Goal: Task Accomplishment & Management: Manage account settings

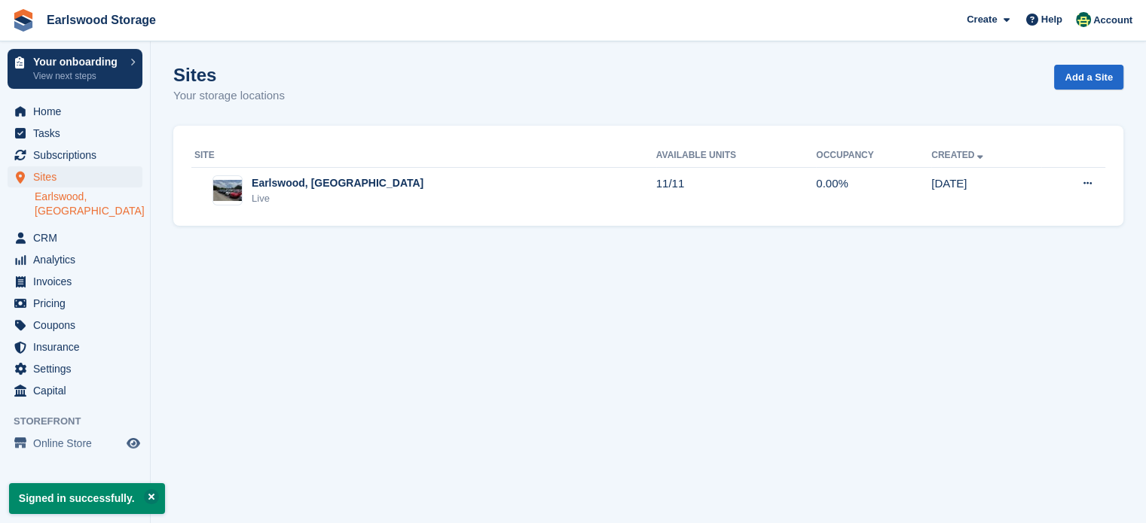
click at [97, 196] on link "Earlswood, [GEOGRAPHIC_DATA]" at bounding box center [89, 204] width 108 height 29
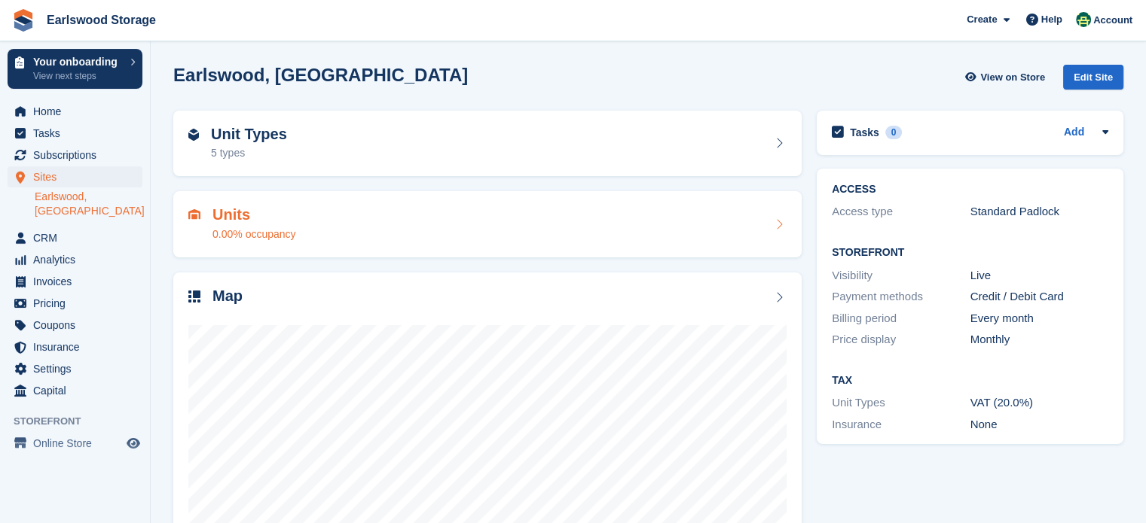
scroll to position [118, 0]
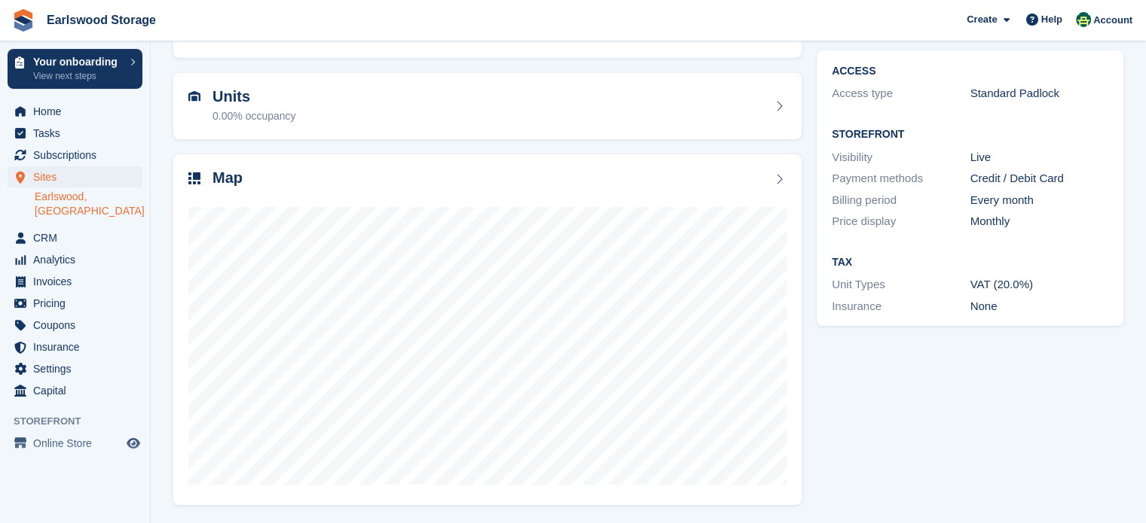
click at [111, 195] on link "Earlswood, [GEOGRAPHIC_DATA]" at bounding box center [89, 204] width 108 height 29
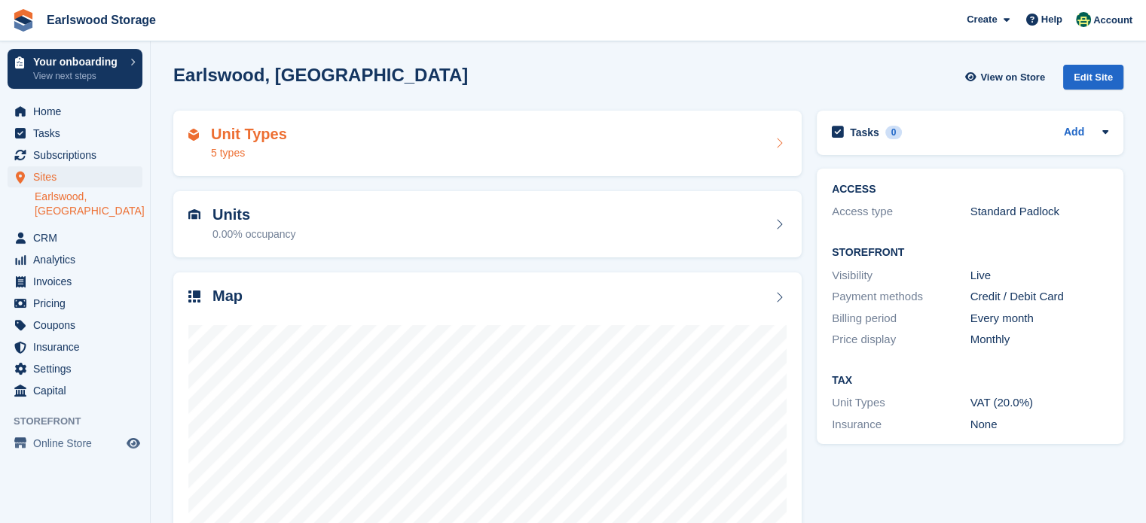
click at [240, 145] on div "5 types" at bounding box center [249, 153] width 76 height 16
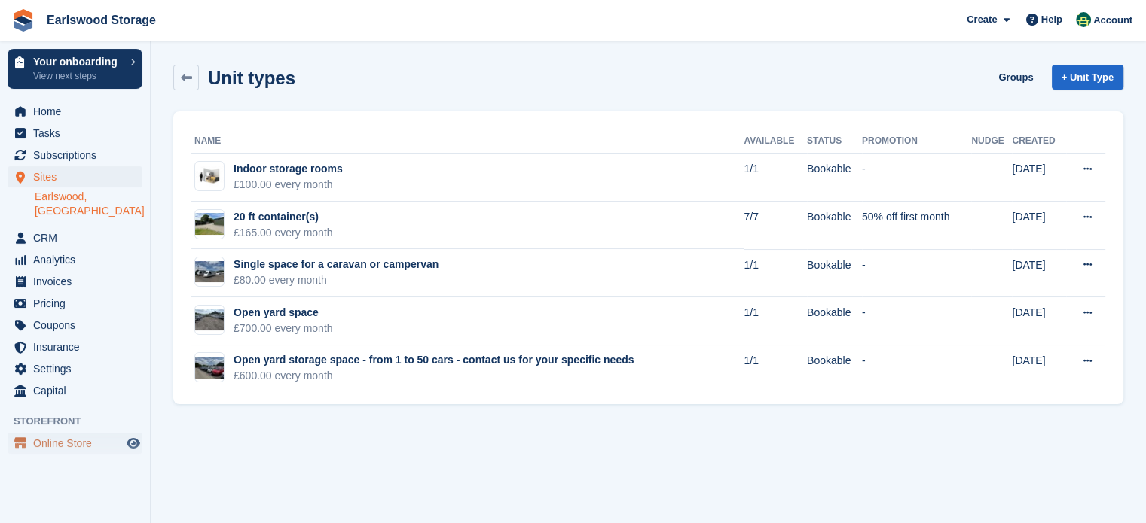
click at [58, 433] on span "Online Store" at bounding box center [78, 443] width 90 height 21
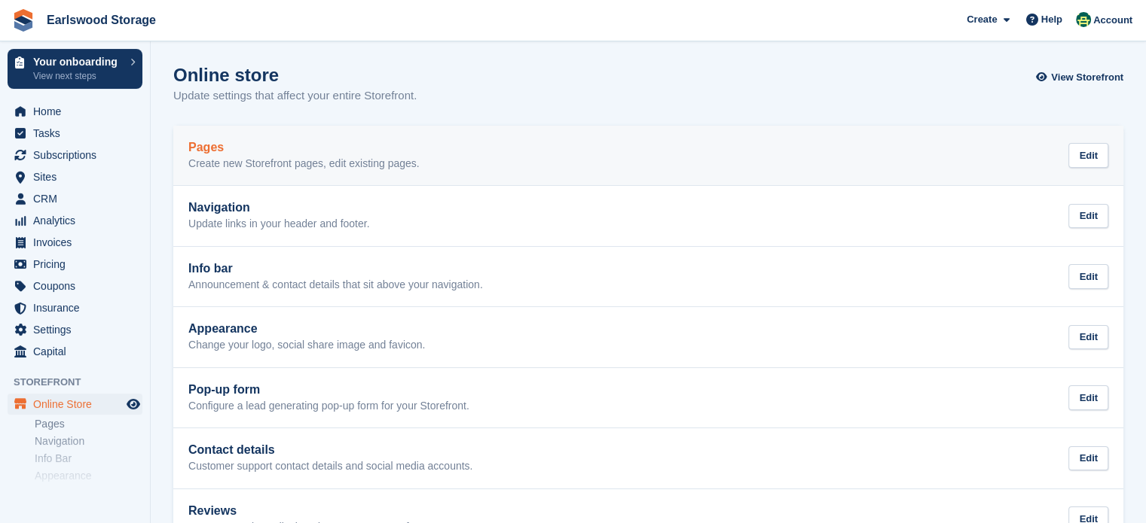
click at [316, 142] on h2 "Pages" at bounding box center [303, 148] width 231 height 14
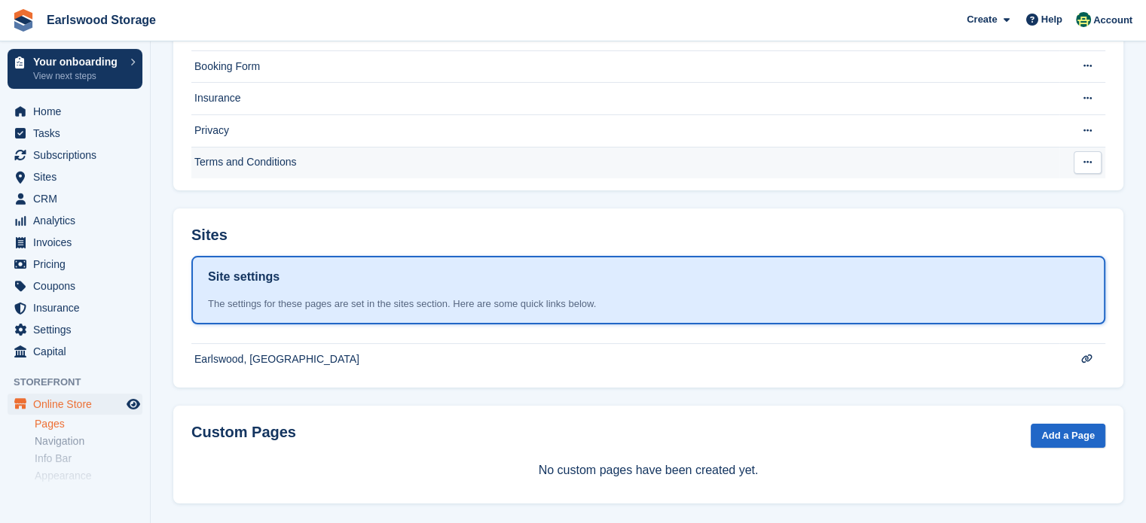
scroll to position [185, 0]
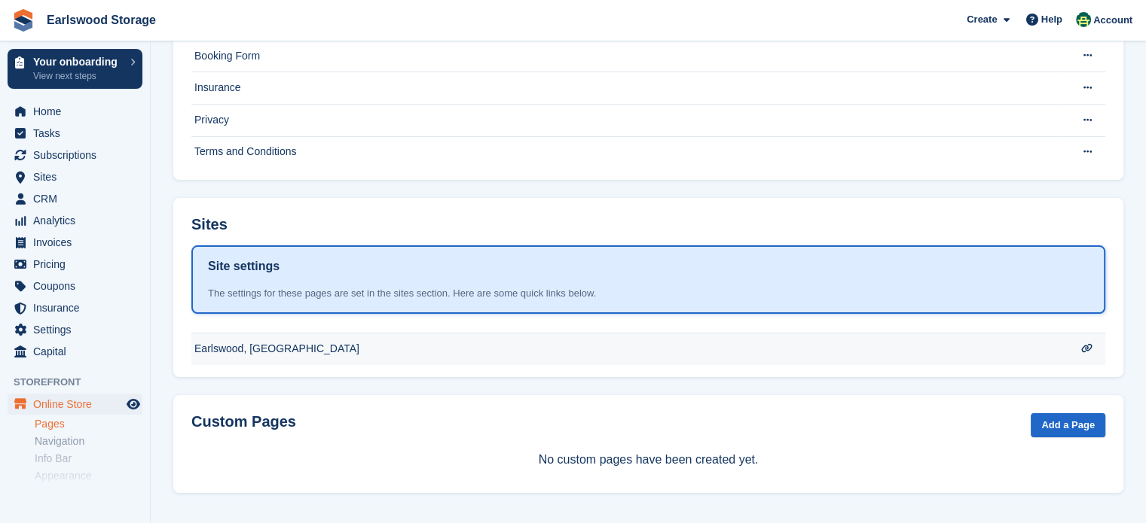
click at [314, 41] on td "Earlswood, [GEOGRAPHIC_DATA]" at bounding box center [625, 24] width 868 height 32
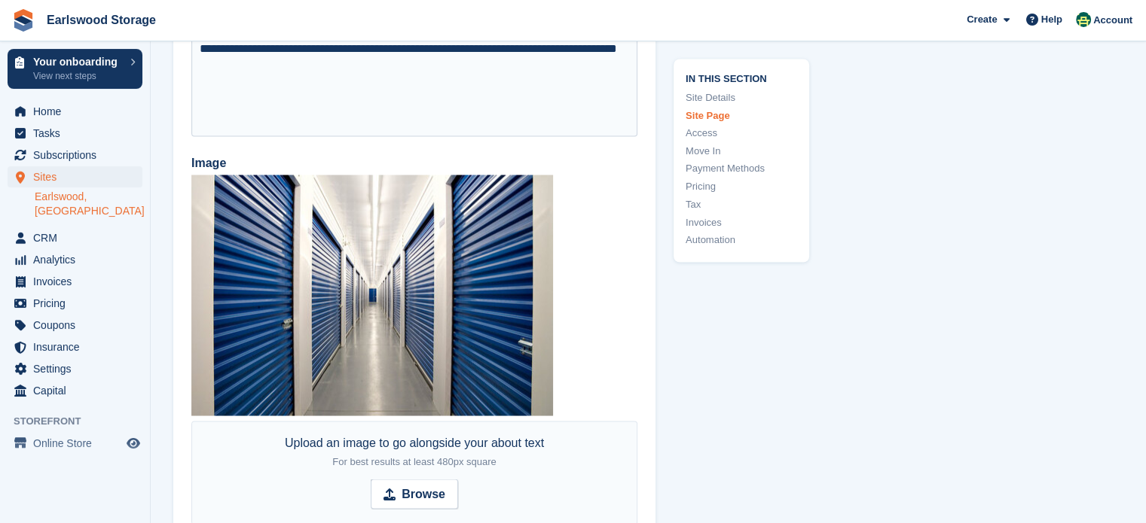
scroll to position [2662, 0]
click at [441, 496] on span "Browse" at bounding box center [414, 493] width 87 height 30
click at [441, 496] on input "Browse" at bounding box center [414, 493] width 87 height 30
type input "**********"
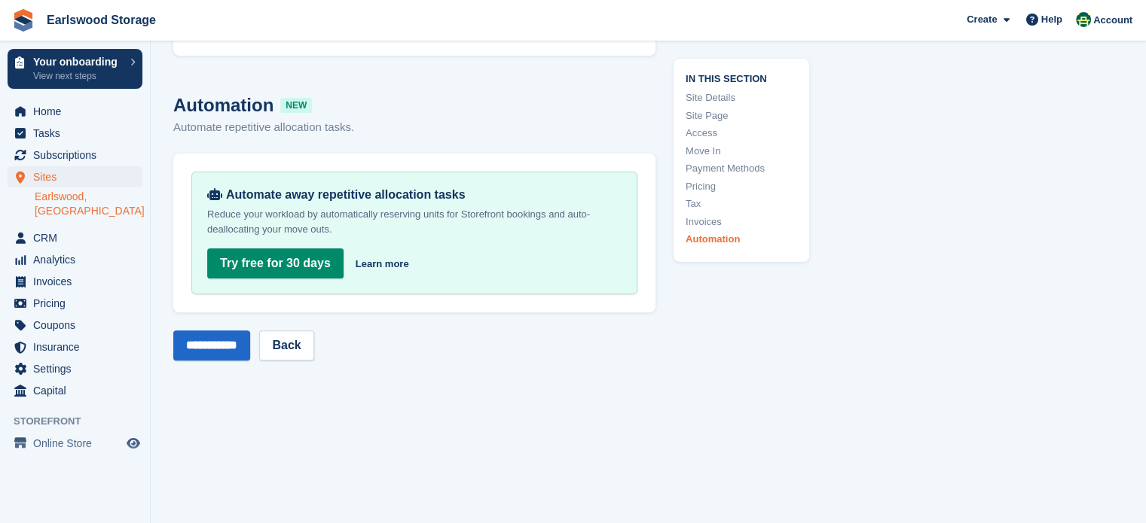
scroll to position [6182, 0]
click at [241, 329] on input "**********" at bounding box center [211, 344] width 77 height 30
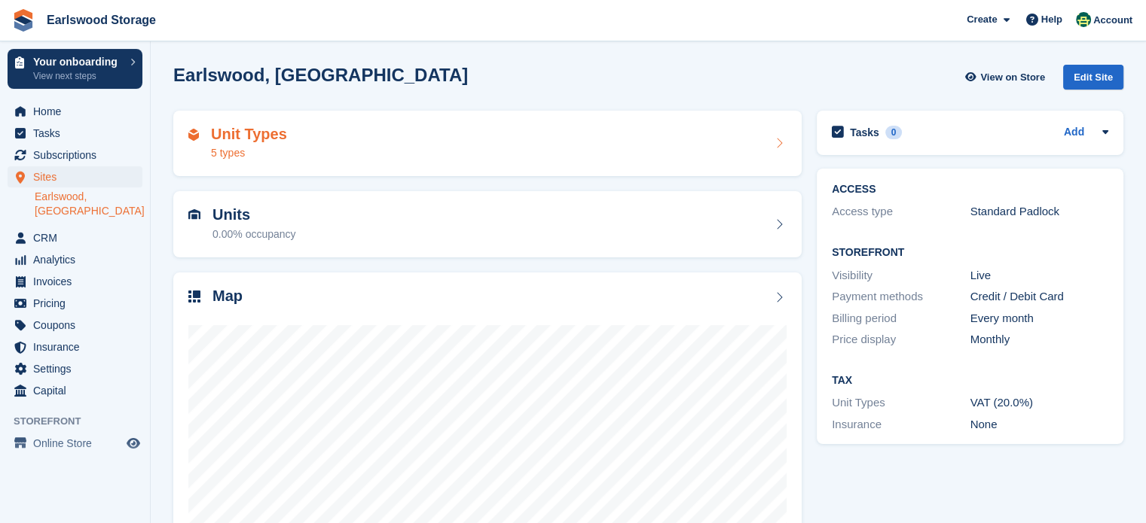
click at [214, 157] on div "5 types" at bounding box center [249, 153] width 76 height 16
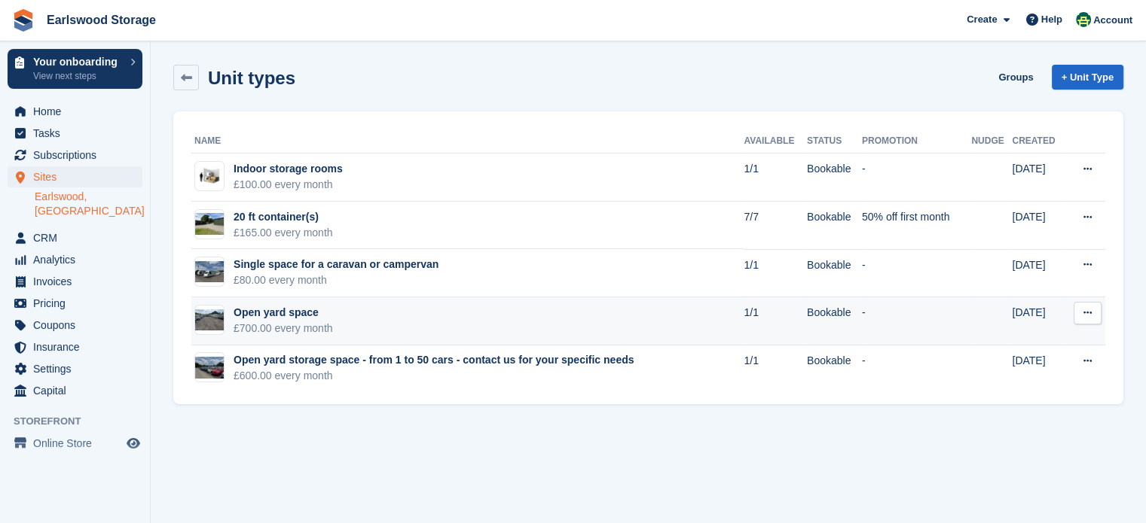
click at [295, 314] on div "Open yard space" at bounding box center [282, 313] width 99 height 16
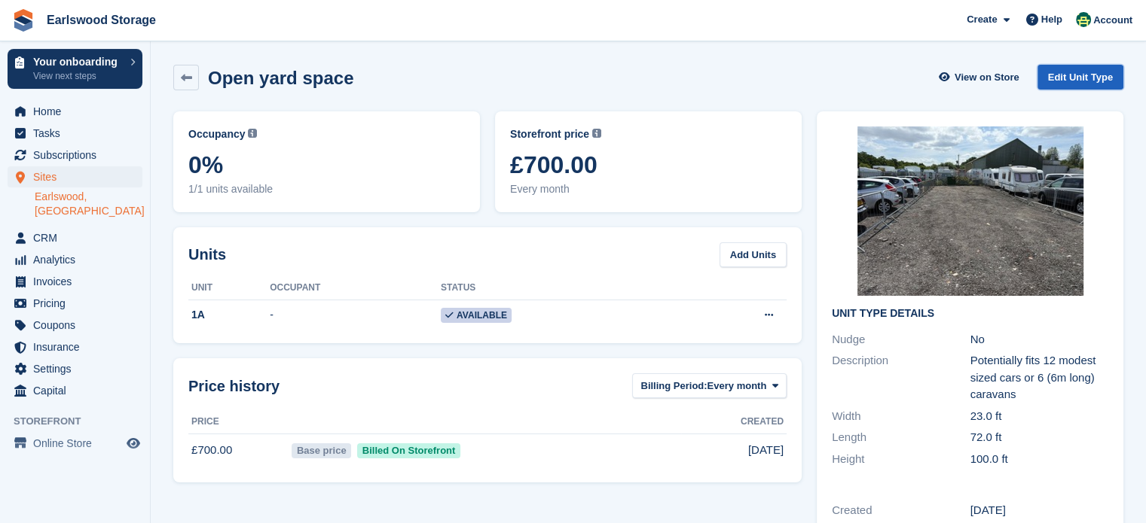
click at [1072, 86] on link "Edit Unit Type" at bounding box center [1080, 77] width 86 height 25
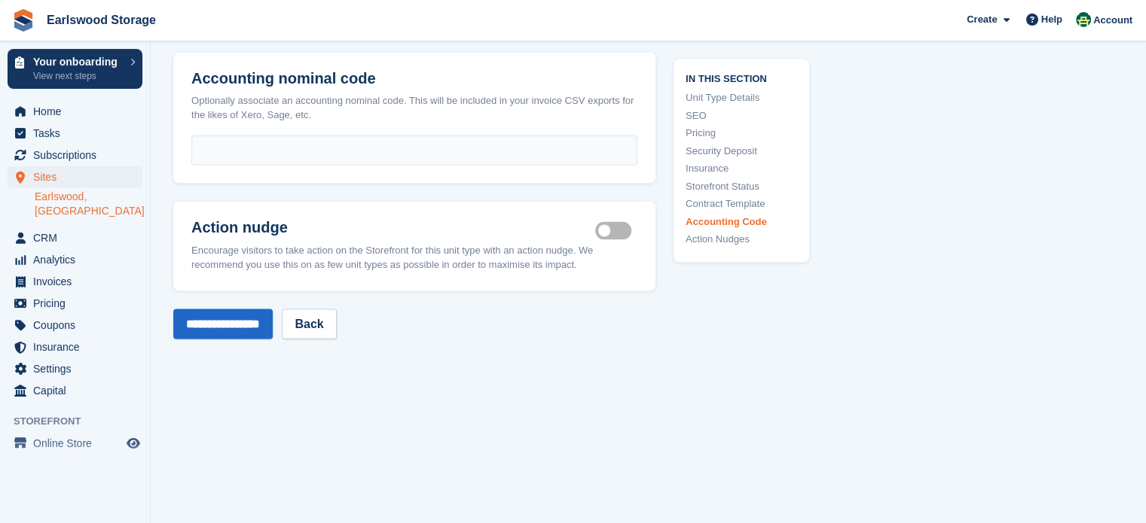
scroll to position [2643, 0]
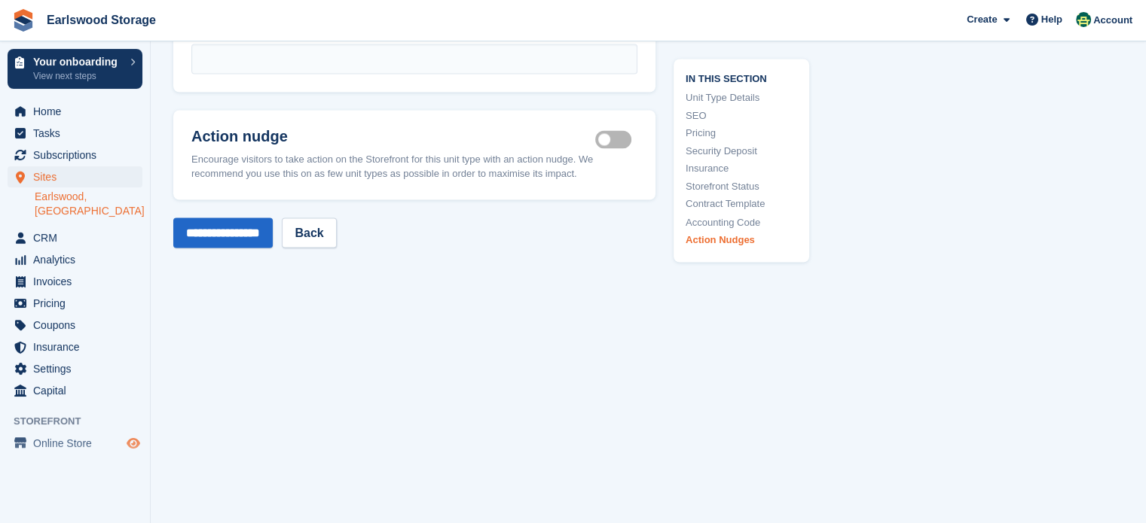
click at [131, 438] on icon "Preview store" at bounding box center [134, 444] width 14 height 12
click at [246, 218] on input "**********" at bounding box center [222, 233] width 99 height 30
